Goal: Task Accomplishment & Management: Manage account settings

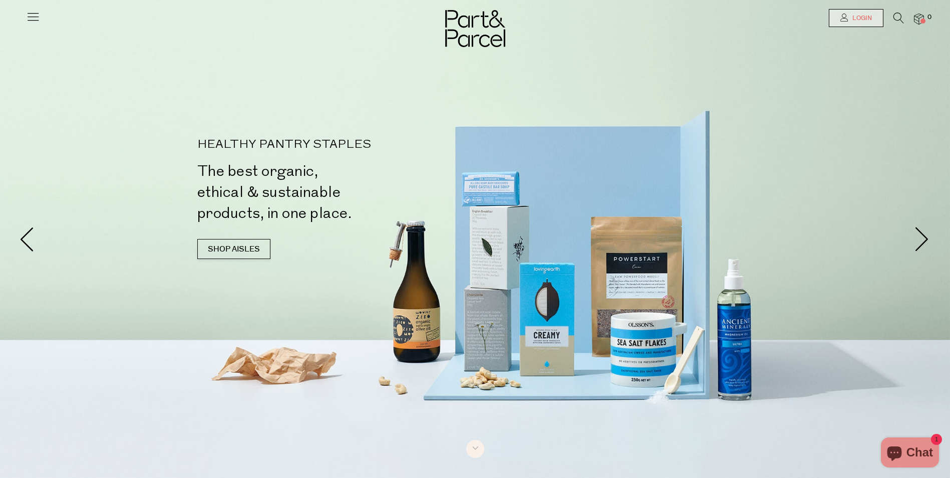
click at [863, 19] on span "Login" at bounding box center [861, 18] width 22 height 9
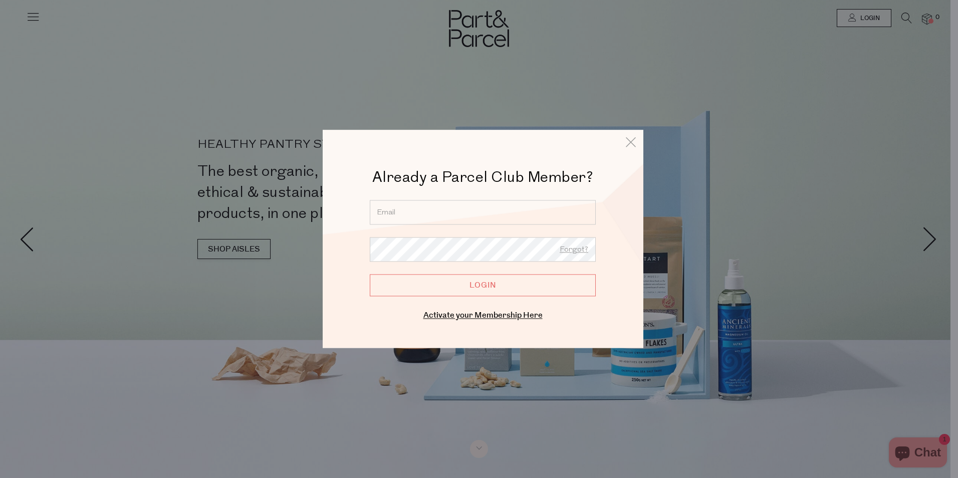
click at [490, 212] on input "email" at bounding box center [483, 212] width 226 height 25
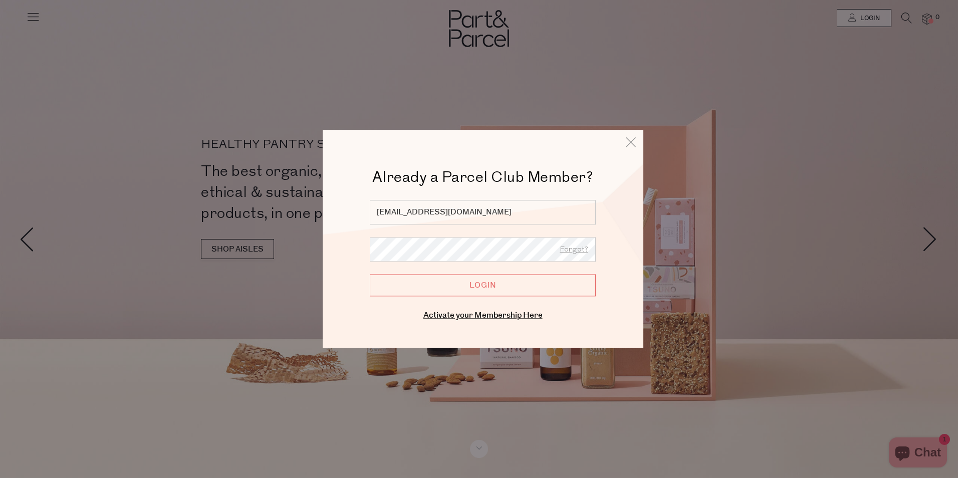
type input "[EMAIL_ADDRESS][DOMAIN_NAME]"
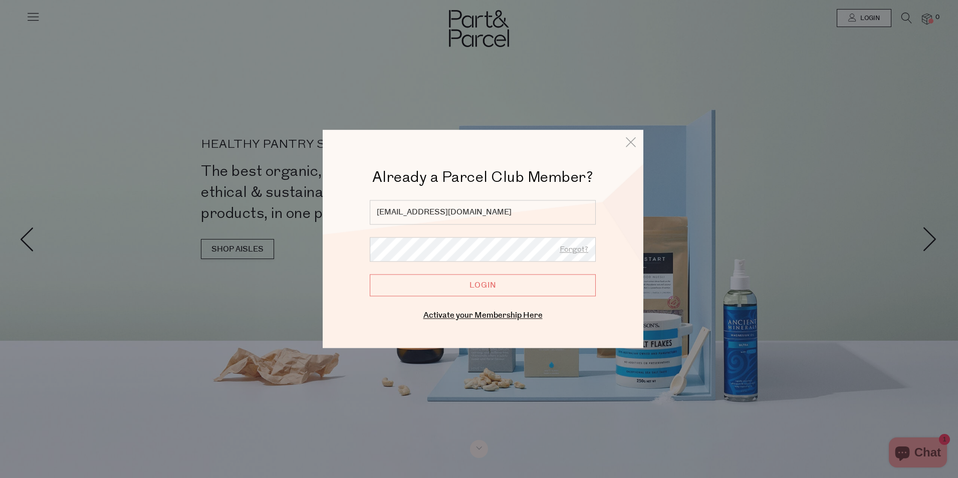
click at [370, 274] on input "Login" at bounding box center [483, 285] width 226 height 22
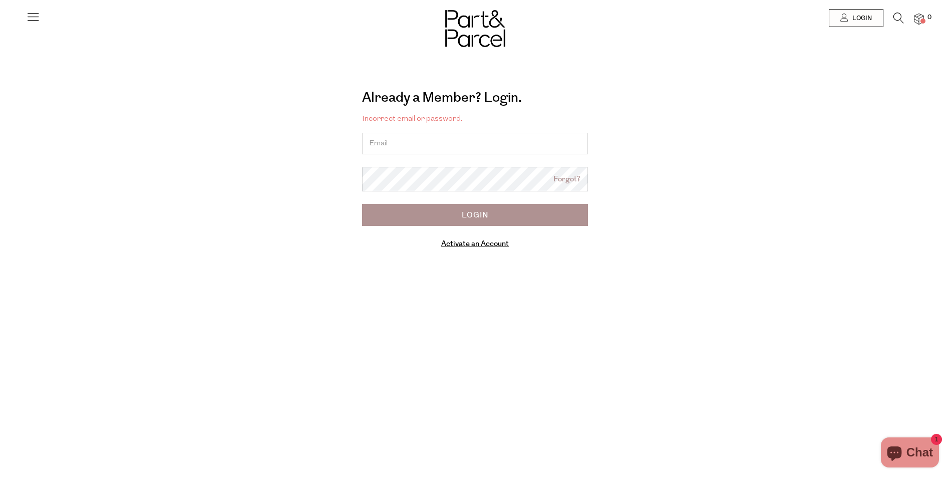
type input "G"
type input "[EMAIL_ADDRESS][DOMAIN_NAME]"
click at [577, 183] on link "Forgot?" at bounding box center [567, 180] width 27 height 12
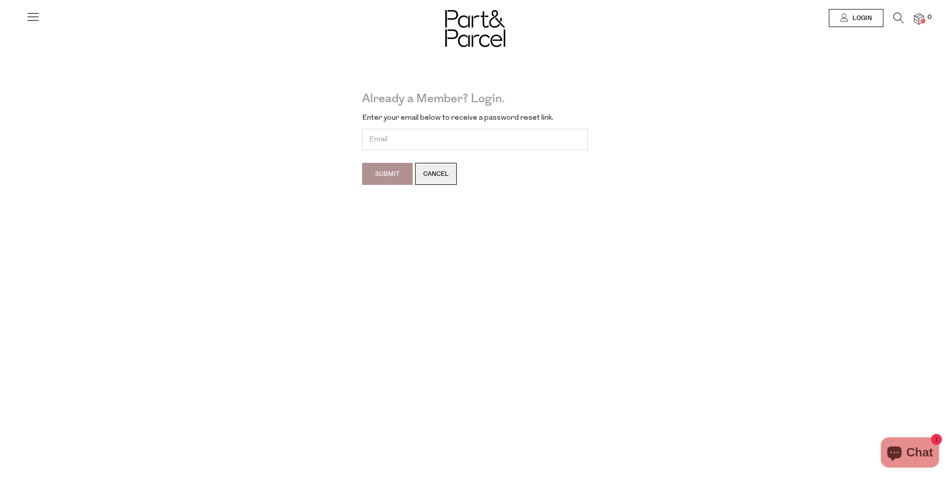
click at [434, 172] on link "Cancel" at bounding box center [436, 174] width 42 height 22
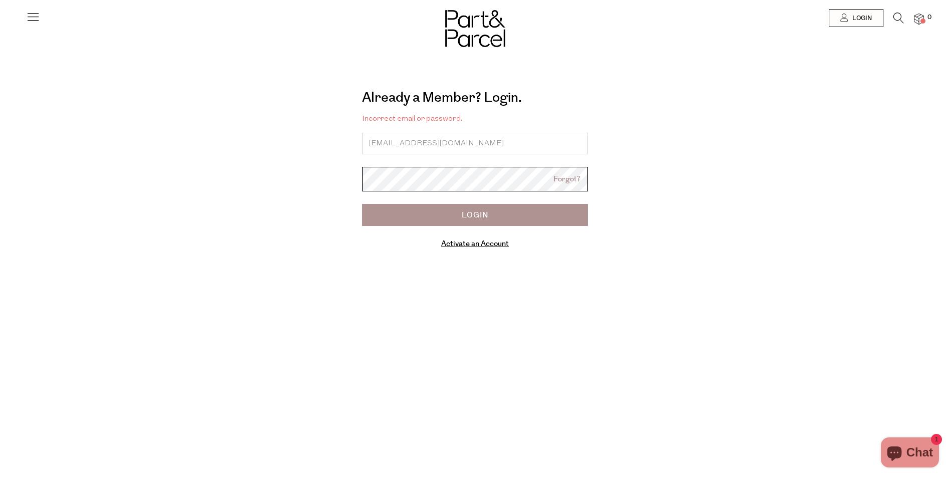
click at [346, 183] on div "Already a Member? Login. Forgot? Incorrect email or password. gemma_c59@hotmail…" at bounding box center [475, 172] width 556 height 182
click at [362, 204] on input "Login" at bounding box center [475, 215] width 226 height 22
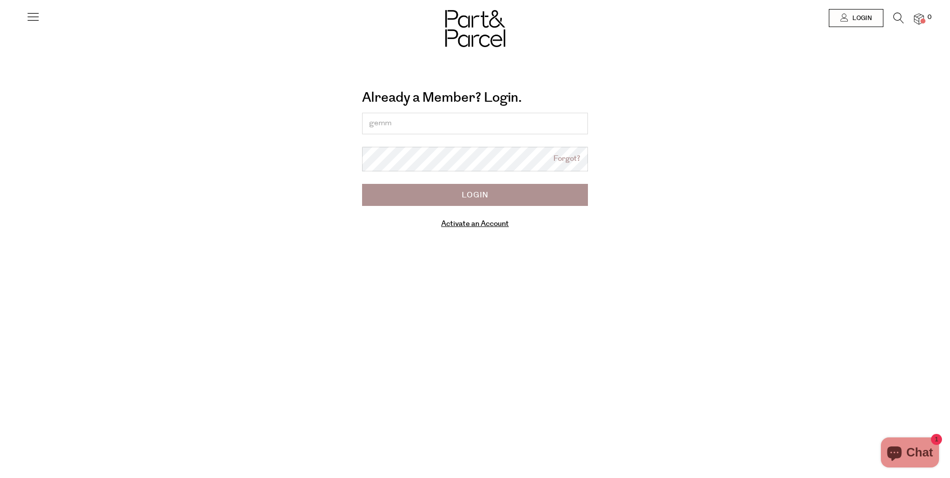
type input "[EMAIL_ADDRESS][DOMAIN_NAME]"
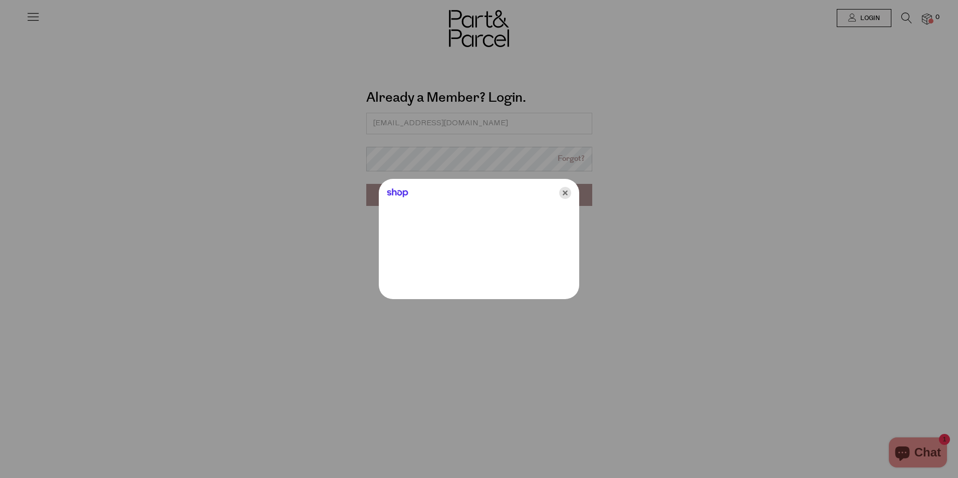
click at [570, 193] on icon "Close" at bounding box center [565, 193] width 12 height 12
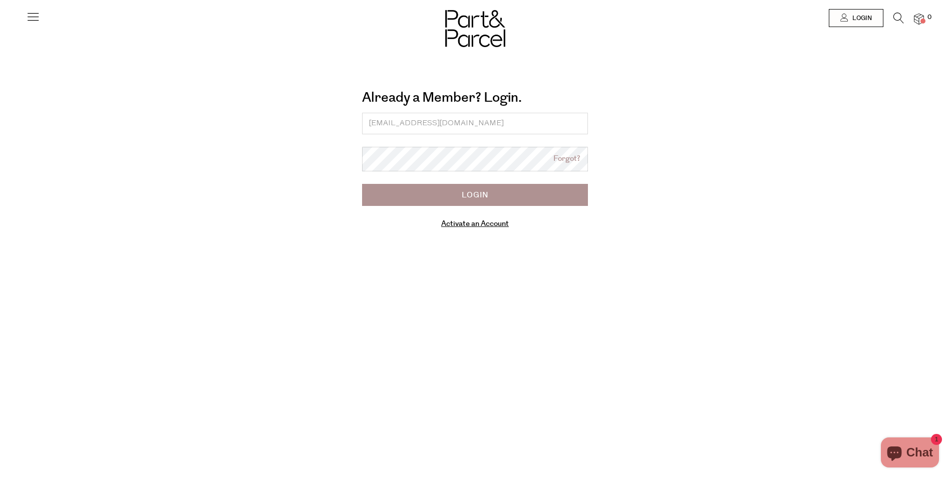
click at [472, 197] on input "Login" at bounding box center [475, 195] width 226 height 22
